Goal: Check status: Check status

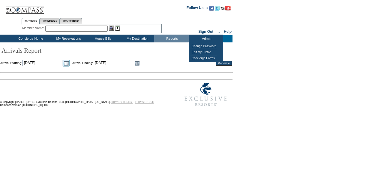
click at [70, 63] on link "Open the calendar popup." at bounding box center [66, 63] width 7 height 7
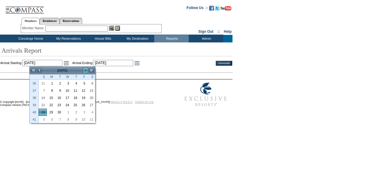
click at [85, 68] on link ">" at bounding box center [86, 70] width 6 height 6
click at [52, 104] on link "20" at bounding box center [51, 104] width 8 height 7
type input "[DATE]"
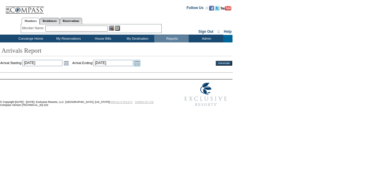
click at [140, 63] on link "Open the calendar popup." at bounding box center [137, 63] width 7 height 7
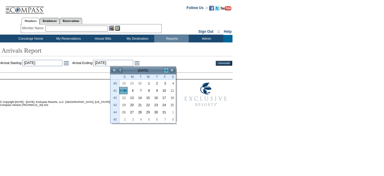
click at [166, 70] on link ">" at bounding box center [166, 70] width 6 height 6
click at [122, 118] on link "30" at bounding box center [124, 119] width 8 height 7
type input "[DATE]"
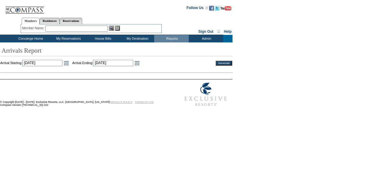
click at [227, 63] on input "Generate" at bounding box center [224, 63] width 17 height 5
